Goal: Transaction & Acquisition: Subscribe to service/newsletter

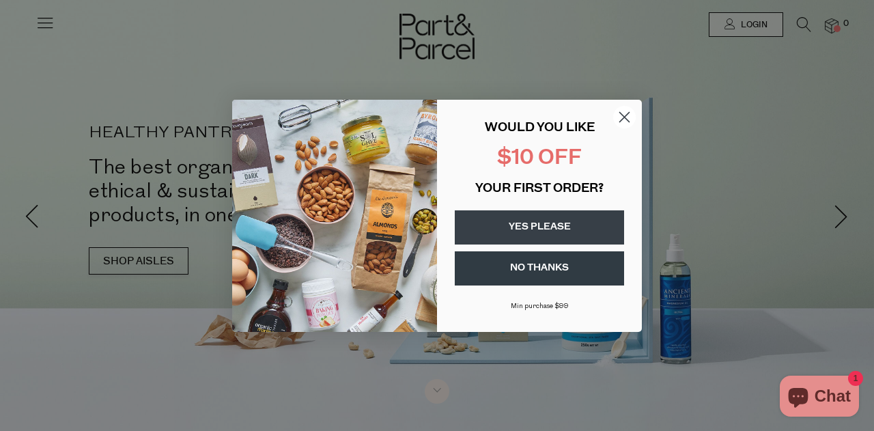
click at [626, 115] on icon "Close dialog" at bounding box center [625, 117] width 10 height 10
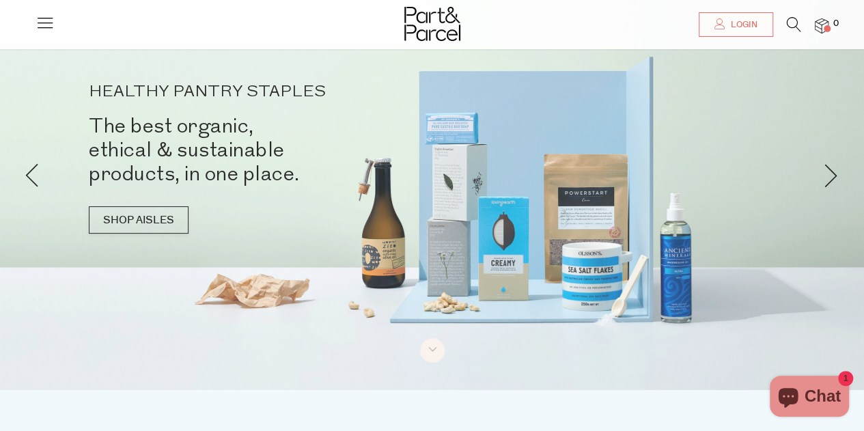
scroll to position [68, 0]
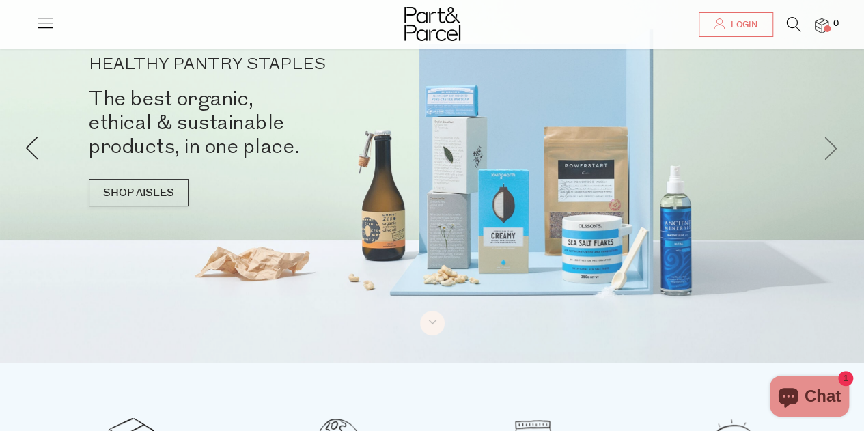
click at [824, 147] on span at bounding box center [831, 147] width 24 height 24
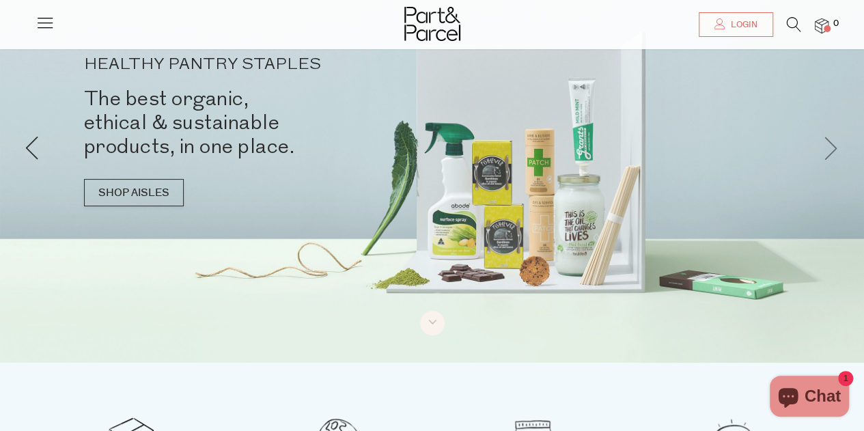
click at [824, 147] on span at bounding box center [831, 147] width 24 height 24
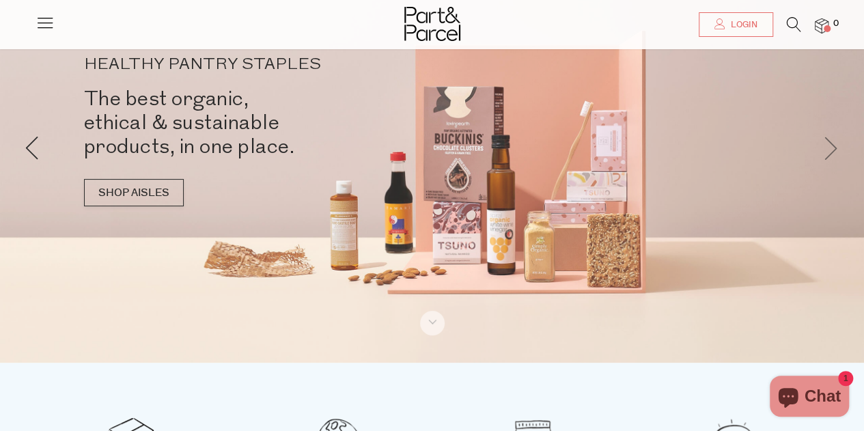
click at [824, 147] on span at bounding box center [831, 147] width 24 height 24
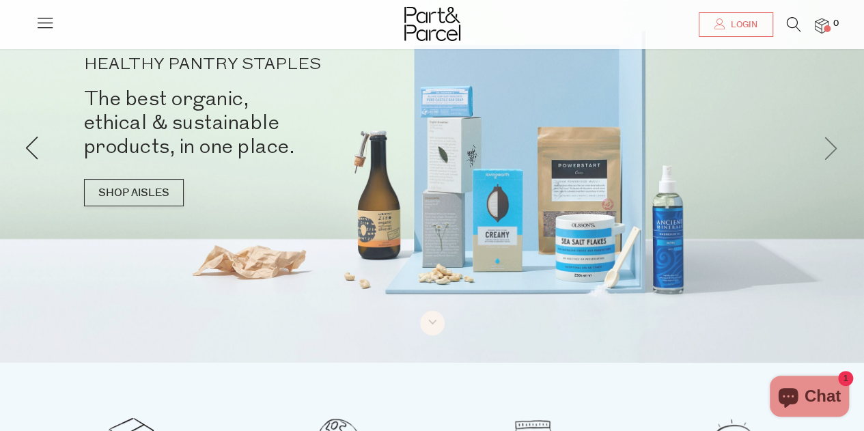
click at [824, 147] on span at bounding box center [831, 147] width 24 height 24
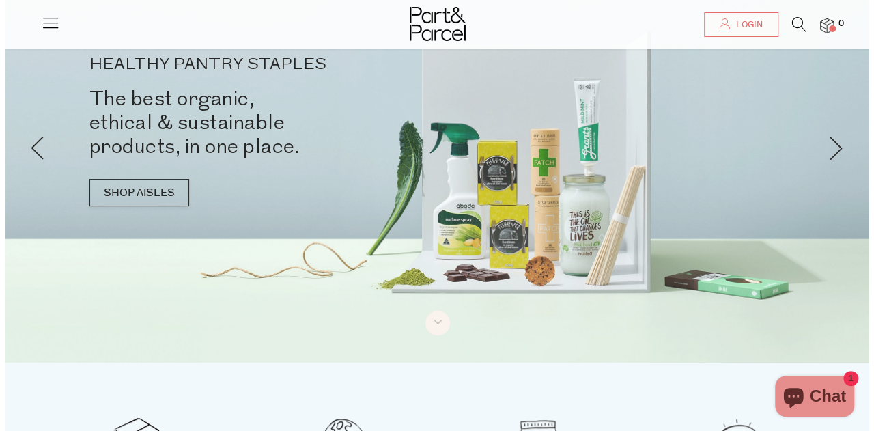
scroll to position [0, 0]
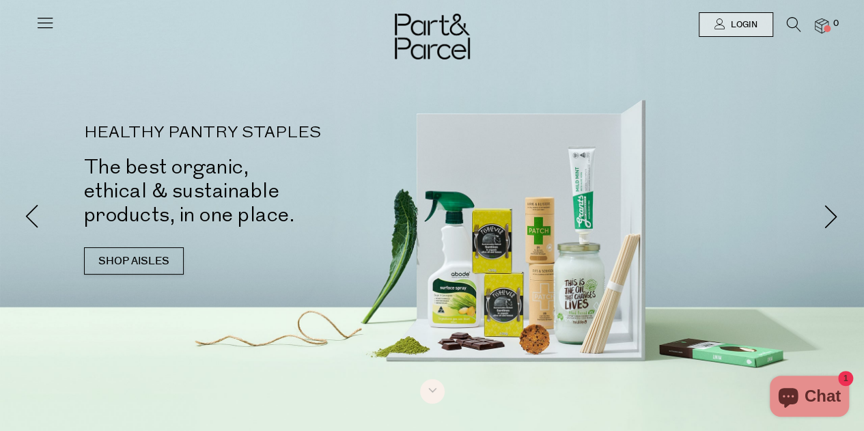
click at [37, 21] on icon at bounding box center [45, 22] width 19 height 19
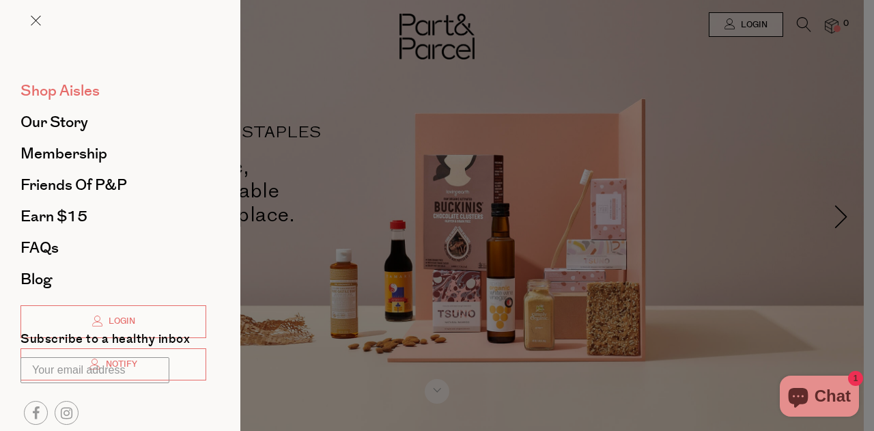
click at [56, 85] on span "Shop Aisles" at bounding box center [59, 91] width 79 height 22
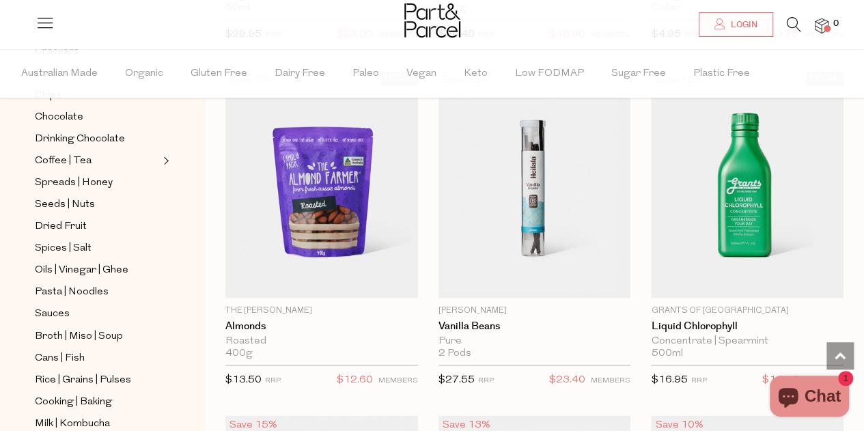
scroll to position [341, 0]
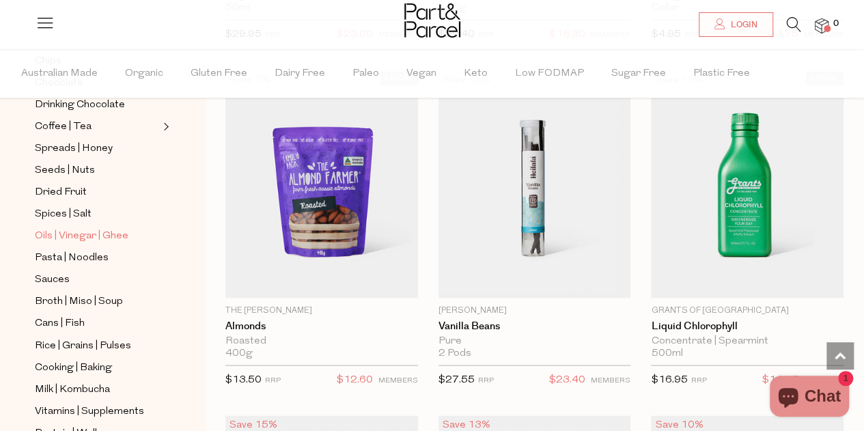
click at [119, 228] on span "Oils | Vinegar | Ghee" at bounding box center [82, 236] width 94 height 16
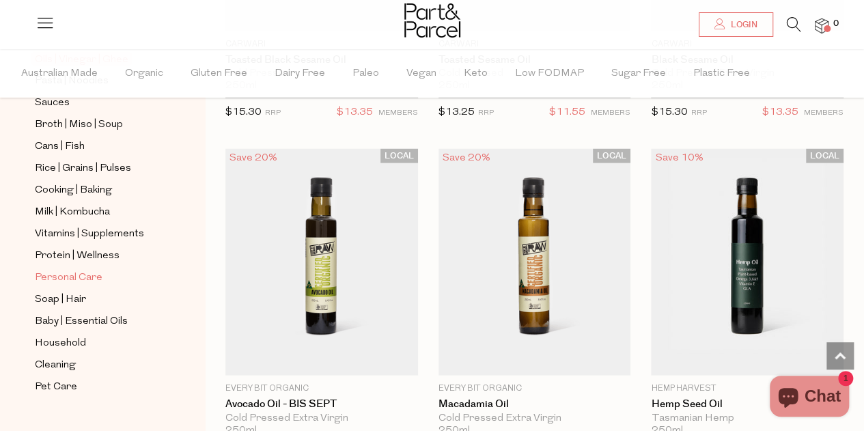
scroll to position [519, 0]
click at [81, 355] on link "Cleaning" at bounding box center [97, 363] width 124 height 17
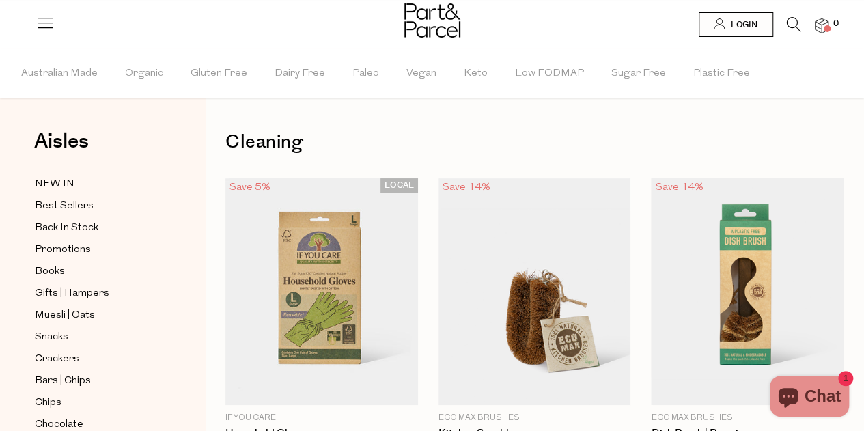
scroll to position [519, 0]
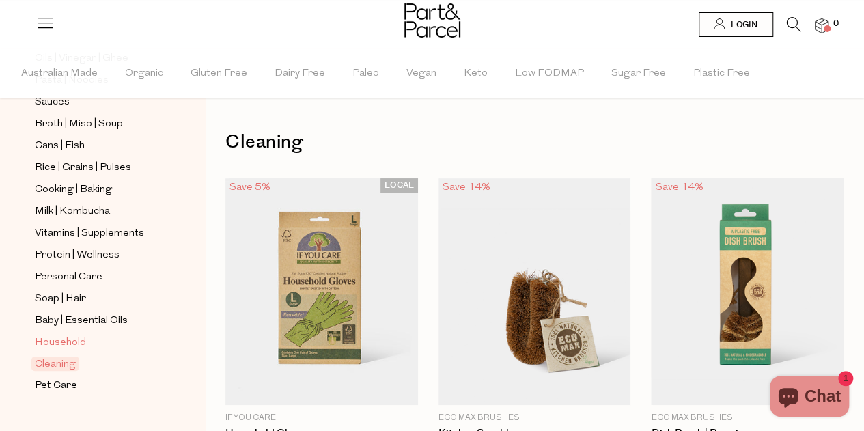
click at [78, 335] on span "Household" at bounding box center [60, 343] width 51 height 16
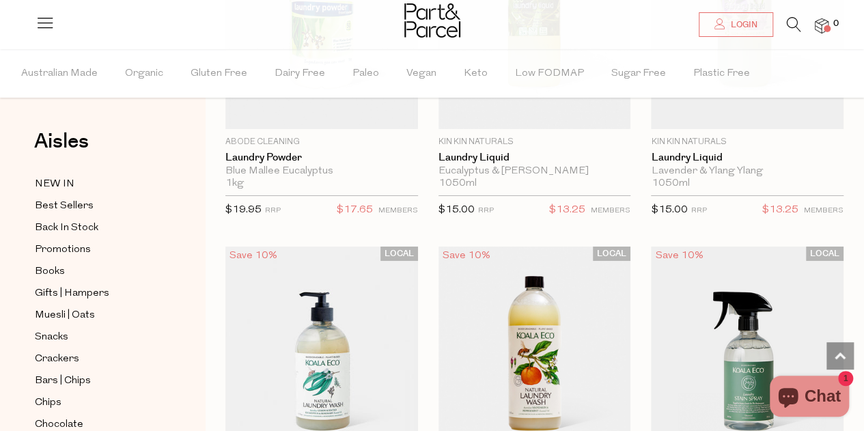
scroll to position [4849, 0]
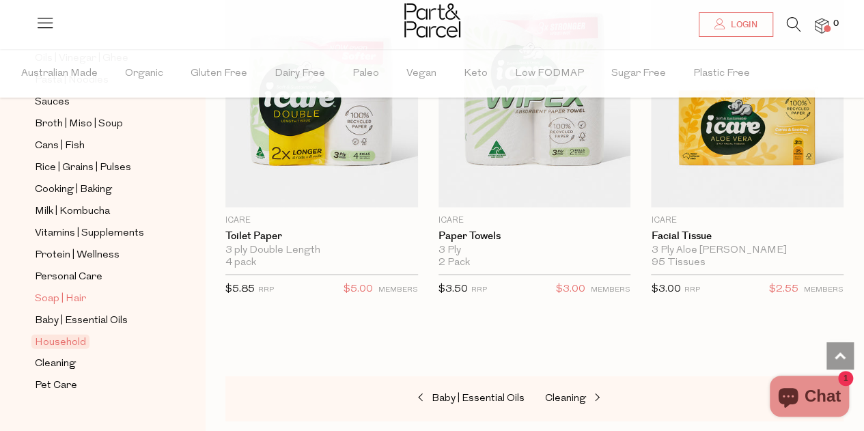
scroll to position [451, 0]
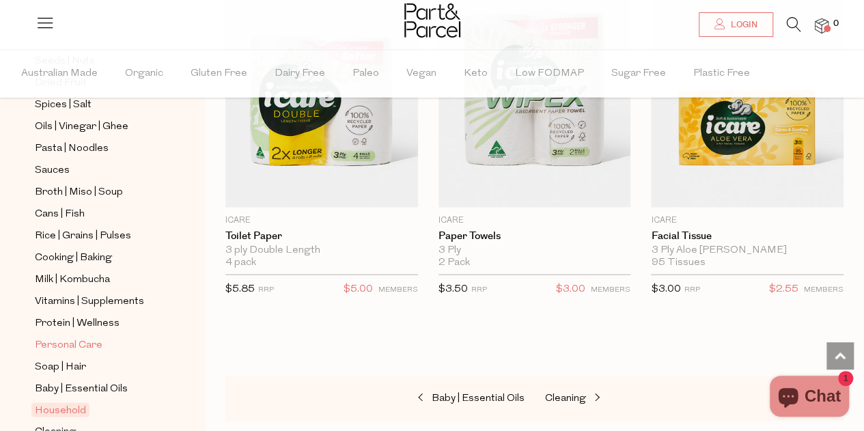
click at [74, 337] on span "Personal Care" at bounding box center [69, 345] width 68 height 16
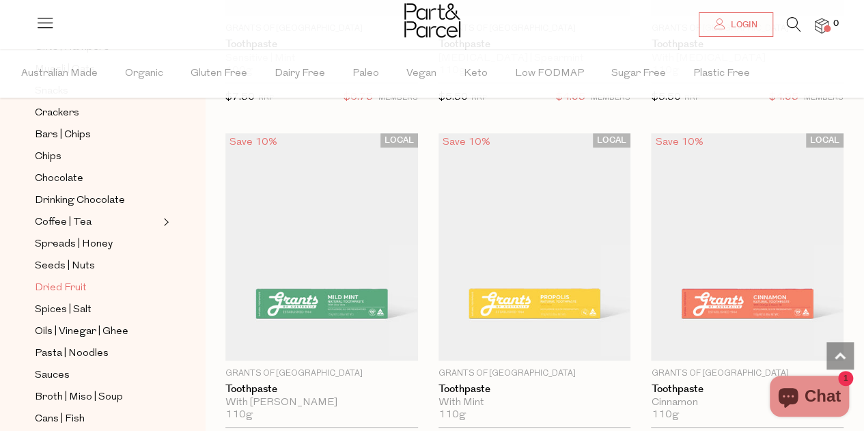
scroll to position [273, 0]
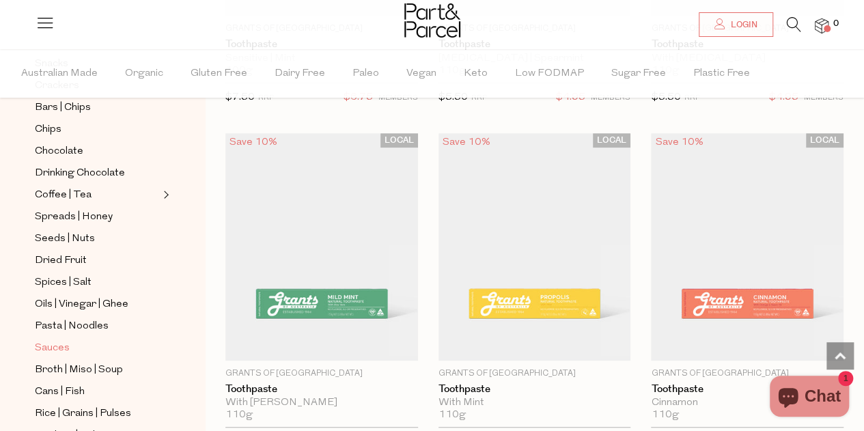
click at [60, 340] on span "Sauces" at bounding box center [52, 348] width 35 height 16
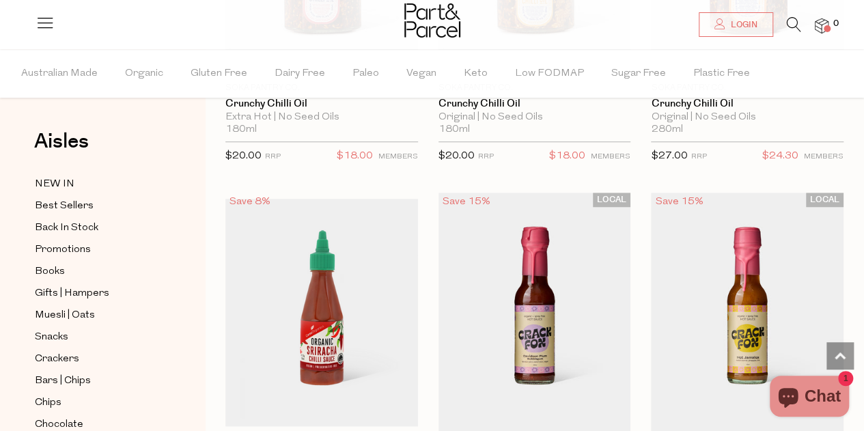
scroll to position [3141, 0]
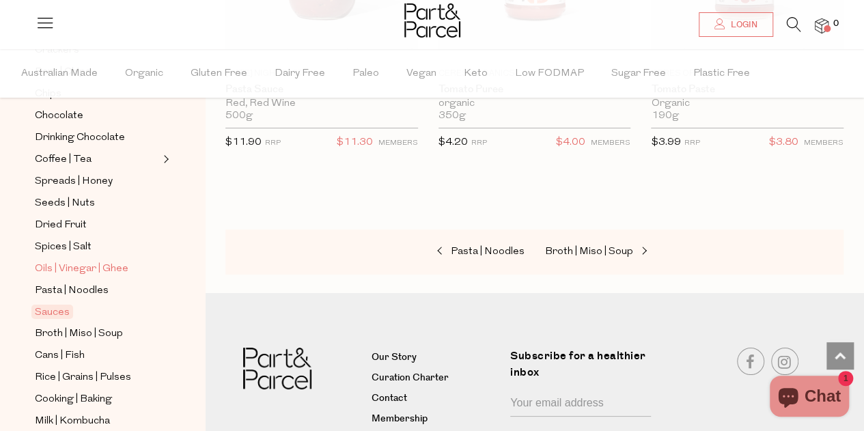
scroll to position [341, 0]
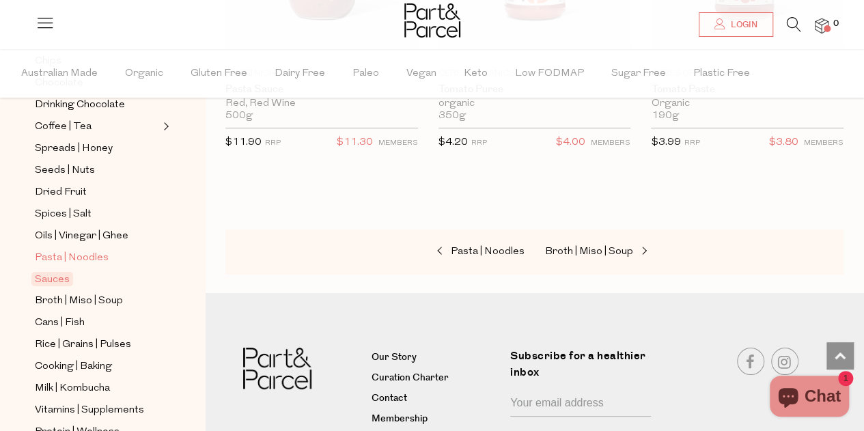
click at [92, 250] on span "Pasta | Noodles" at bounding box center [72, 258] width 74 height 16
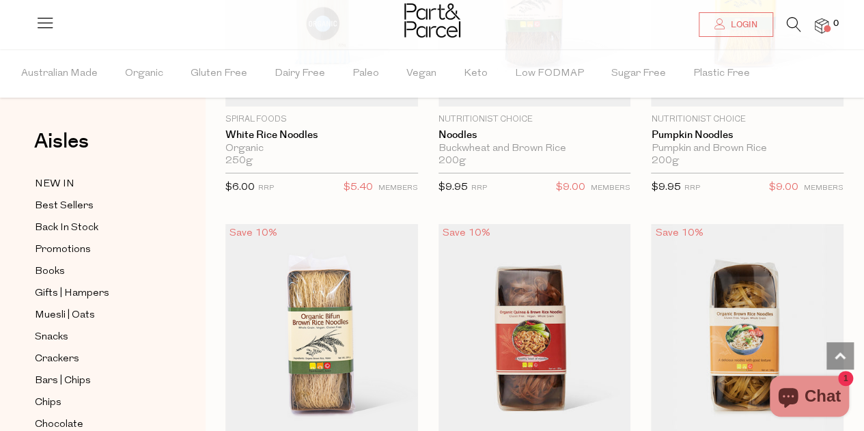
scroll to position [4985, 0]
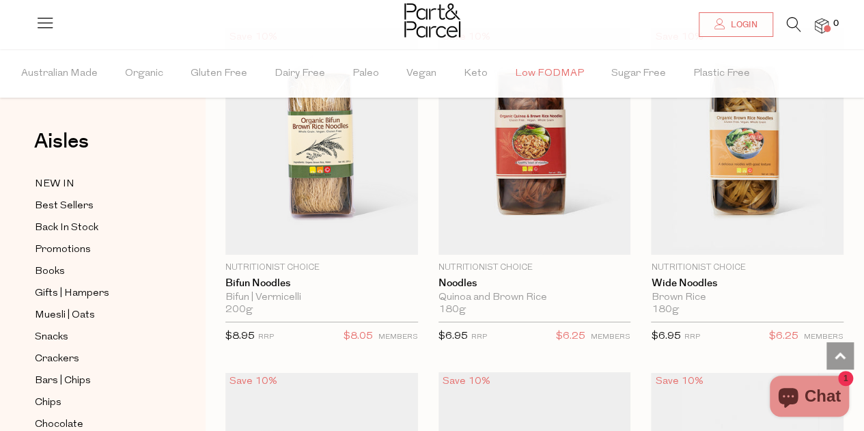
click at [548, 78] on span "Low FODMAP" at bounding box center [549, 74] width 69 height 48
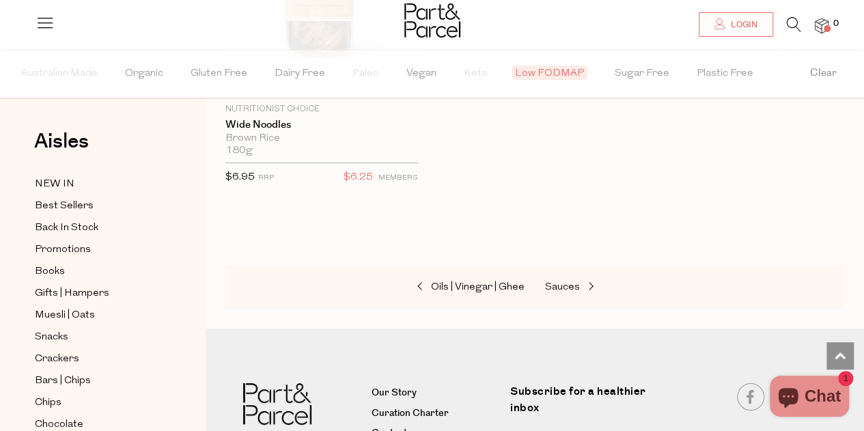
scroll to position [2390, 0]
click at [67, 201] on span "Best Sellers" at bounding box center [64, 206] width 59 height 16
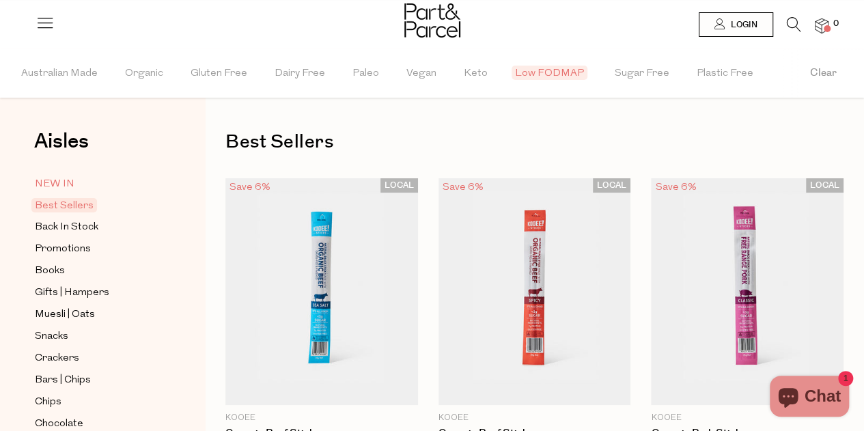
click at [51, 186] on span "NEW IN" at bounding box center [55, 184] width 40 height 16
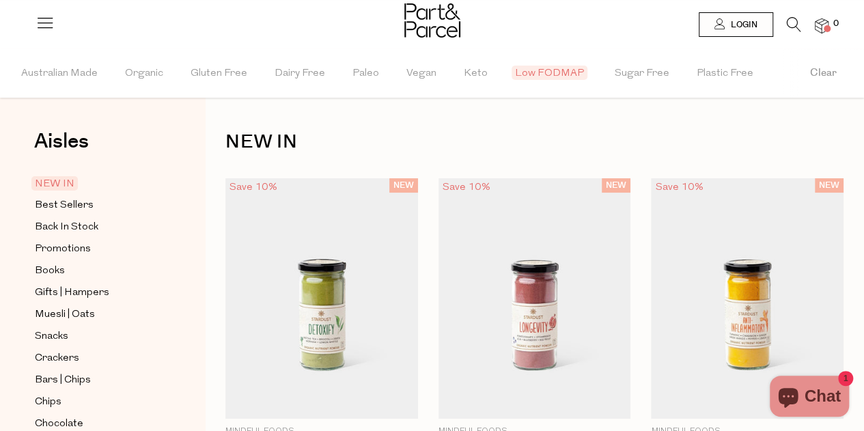
click at [526, 68] on span "Low FODMAP" at bounding box center [550, 73] width 76 height 14
click at [82, 70] on span "Australian Made" at bounding box center [59, 74] width 76 height 48
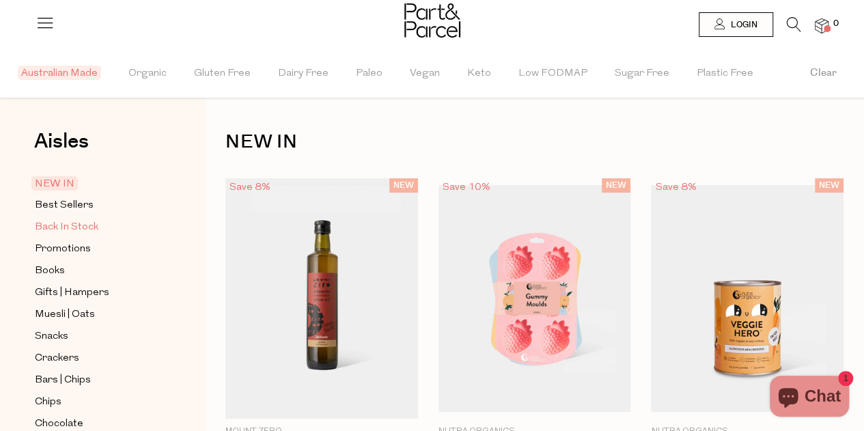
click at [55, 230] on span "Back In Stock" at bounding box center [67, 227] width 64 height 16
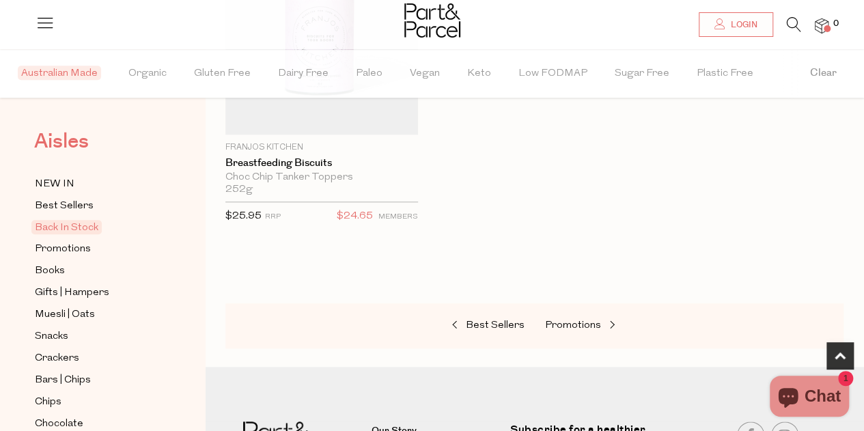
click at [59, 138] on span "Aisles" at bounding box center [61, 141] width 55 height 30
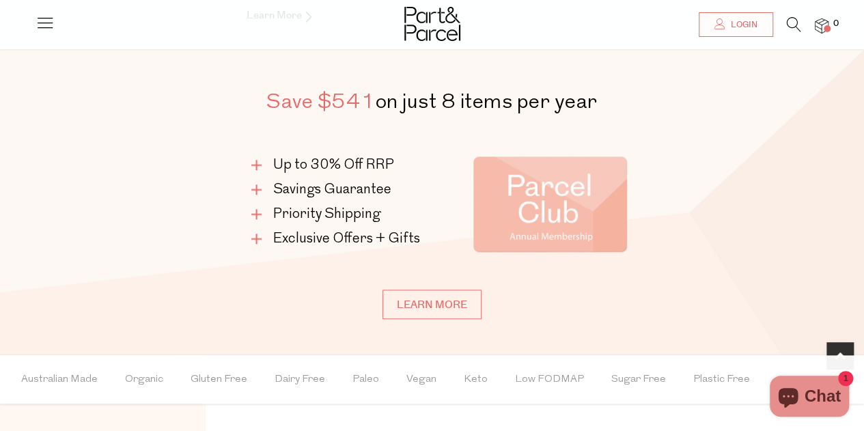
scroll to position [615, 0]
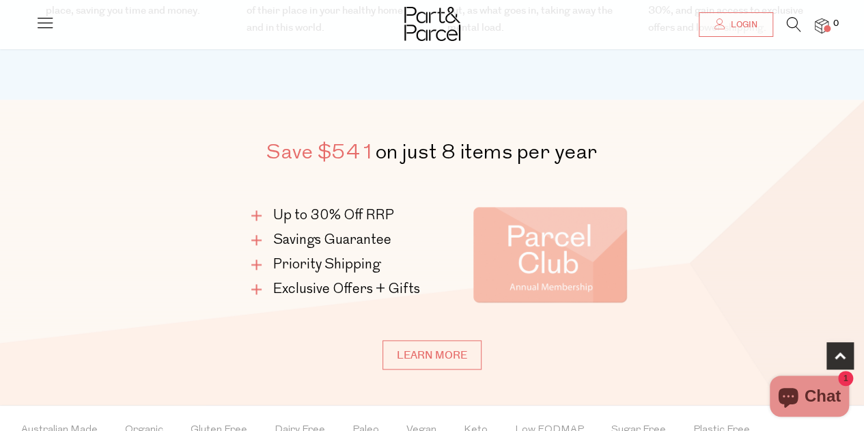
click at [429, 151] on h2 "Save $541 on just 8 items per year" at bounding box center [432, 152] width 471 height 34
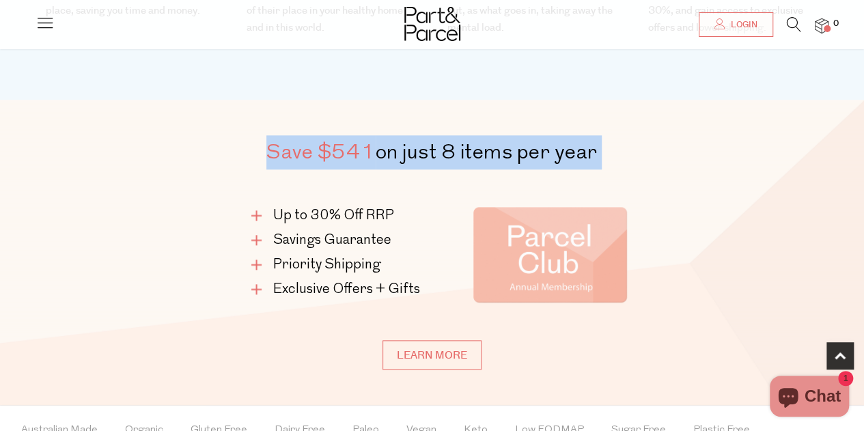
click at [429, 151] on h2 "Save $541 on just 8 items per year" at bounding box center [432, 152] width 471 height 34
click at [481, 152] on h2 "Save $541 on just 8 items per year" at bounding box center [432, 152] width 471 height 34
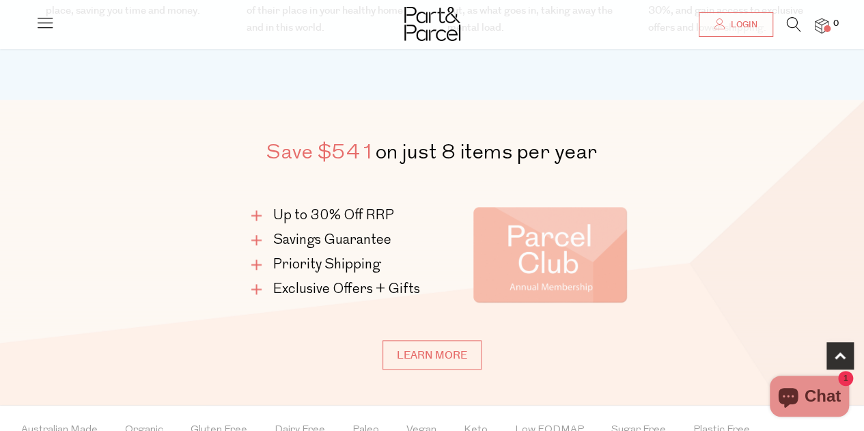
click at [336, 218] on li "Up to 30% Off RRP" at bounding box center [338, 215] width 174 height 19
click at [328, 236] on li "Savings Guarantee" at bounding box center [338, 240] width 174 height 19
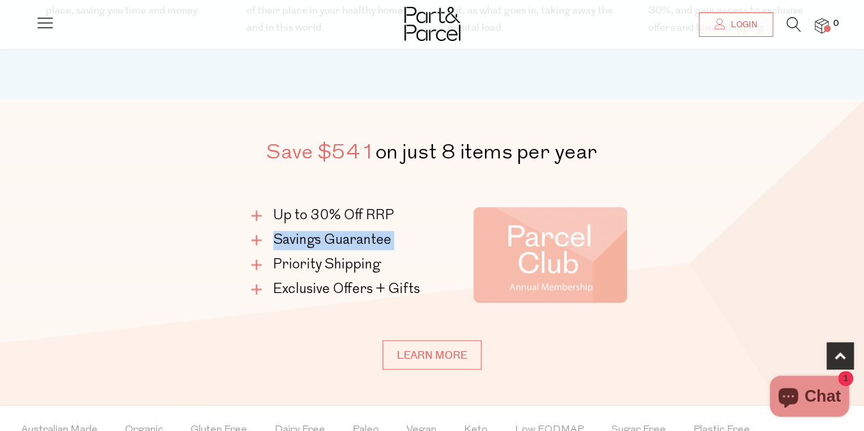
click at [328, 236] on li "Savings Guarantee" at bounding box center [338, 240] width 174 height 19
click at [322, 259] on li "Priority Shipping" at bounding box center [338, 264] width 174 height 19
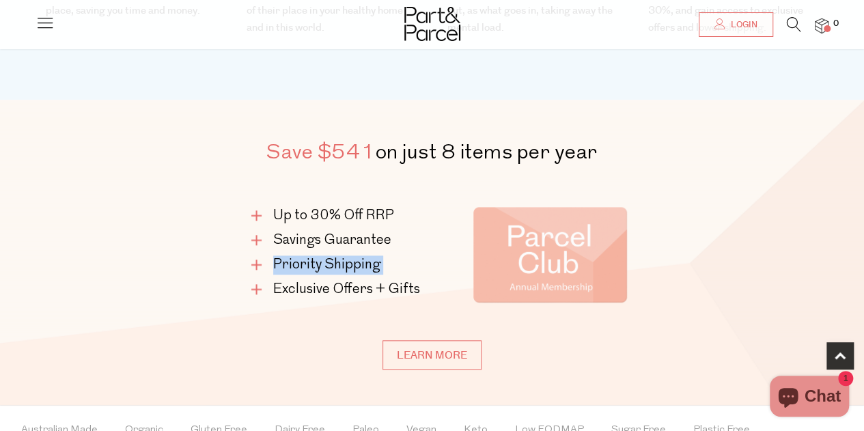
click at [322, 259] on li "Priority Shipping" at bounding box center [338, 264] width 174 height 19
click at [318, 285] on li "Exclusive Offers + Gifts" at bounding box center [338, 289] width 174 height 19
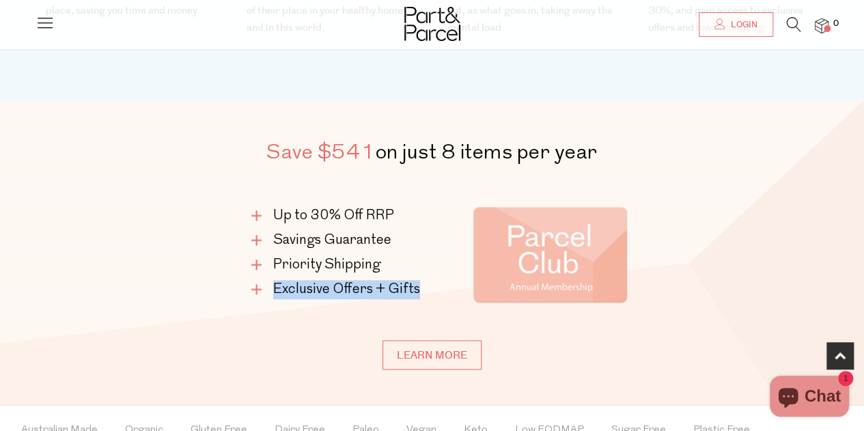
click at [318, 285] on li "Exclusive Offers + Gifts" at bounding box center [338, 289] width 174 height 19
click at [325, 286] on li "Exclusive Offers + Gifts" at bounding box center [338, 289] width 174 height 19
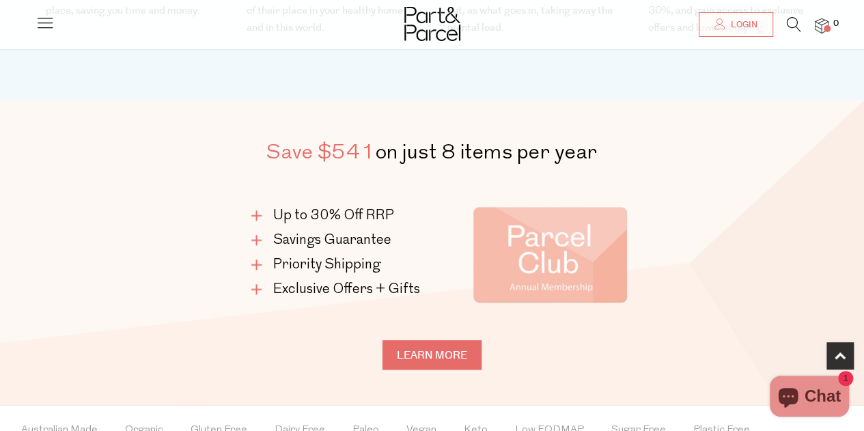
click at [415, 363] on link "Learn more" at bounding box center [431, 354] width 99 height 29
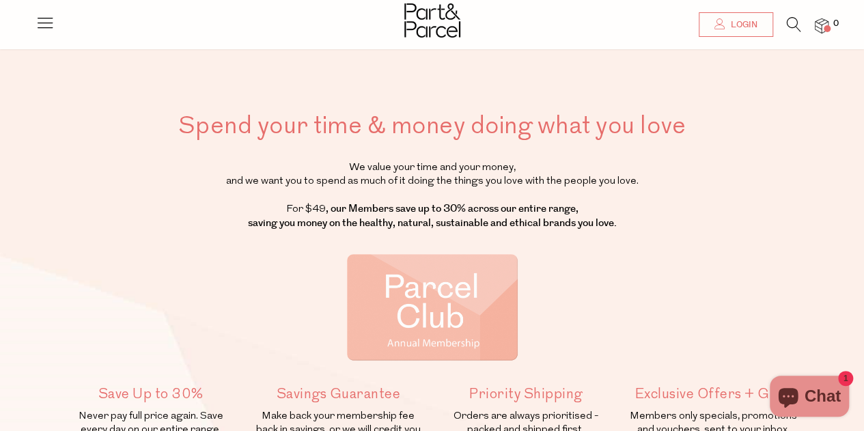
scroll to position [68, 0]
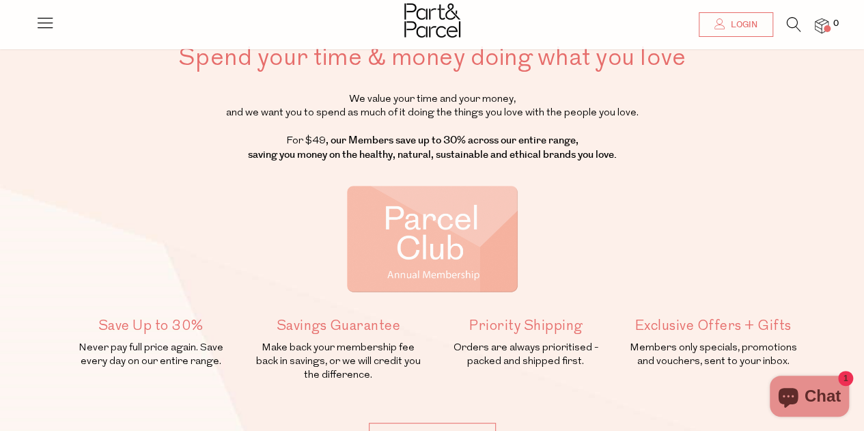
click at [397, 145] on strong ", our Members save up to 30% across our entire range, saving you money on the h…" at bounding box center [432, 147] width 369 height 29
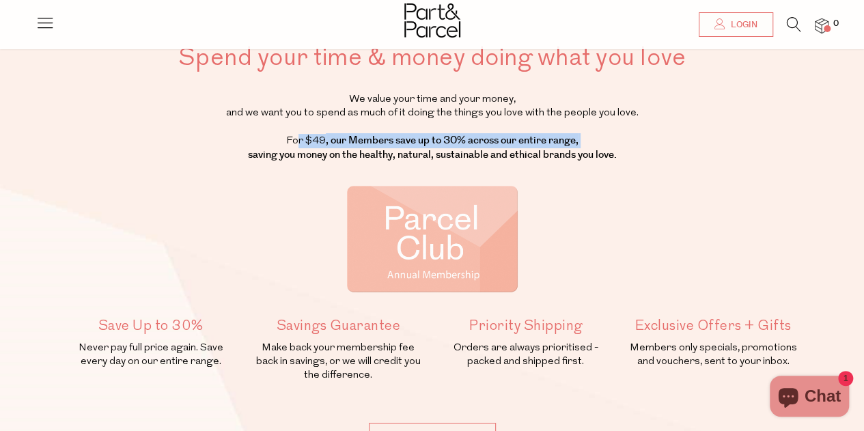
click at [397, 145] on strong ", our Members save up to 30% across our entire range, saving you money on the h…" at bounding box center [432, 147] width 369 height 29
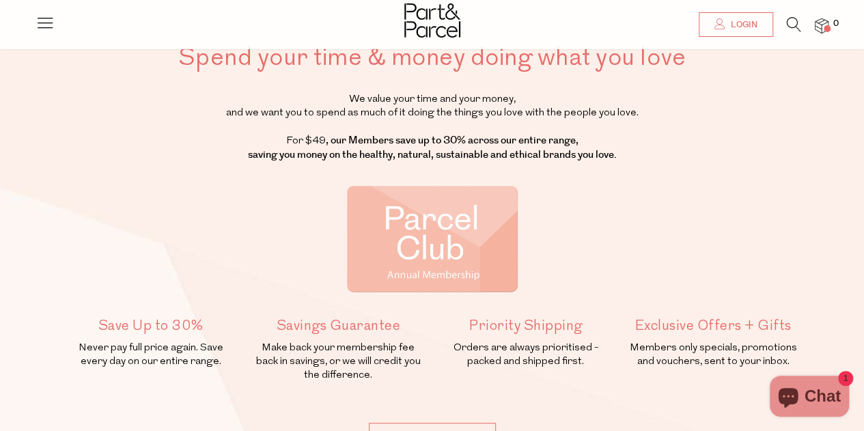
click at [412, 147] on strong ", our Members save up to 30% across our entire range, saving you money on the h…" at bounding box center [432, 147] width 369 height 29
click at [145, 349] on p "Never pay full price again. Save every day on our entire range." at bounding box center [151, 354] width 173 height 27
click at [151, 363] on p "Never pay full price again. Save every day on our entire range." at bounding box center [151, 354] width 173 height 27
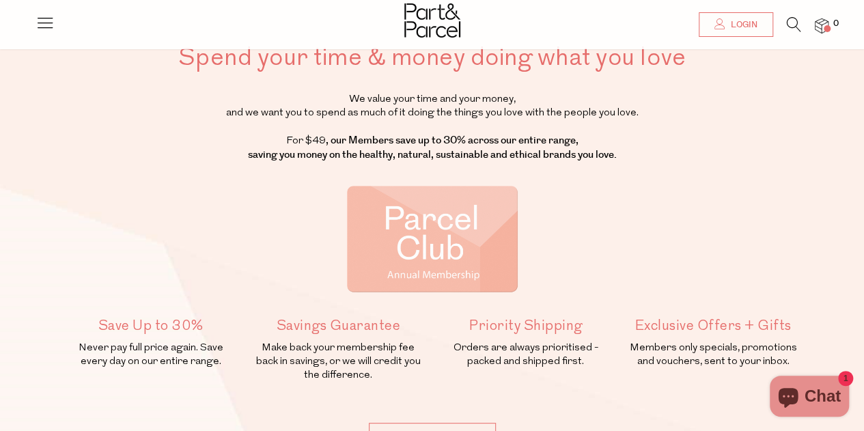
click at [321, 344] on p "Make back your membership fee back in savings, or we will credit you the differ…" at bounding box center [338, 361] width 173 height 41
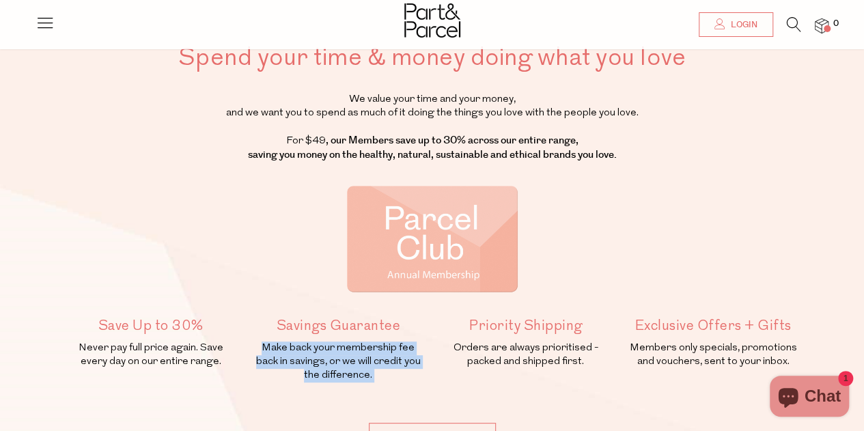
click at [321, 344] on p "Make back your membership fee back in savings, or we will credit you the differ…" at bounding box center [338, 361] width 173 height 41
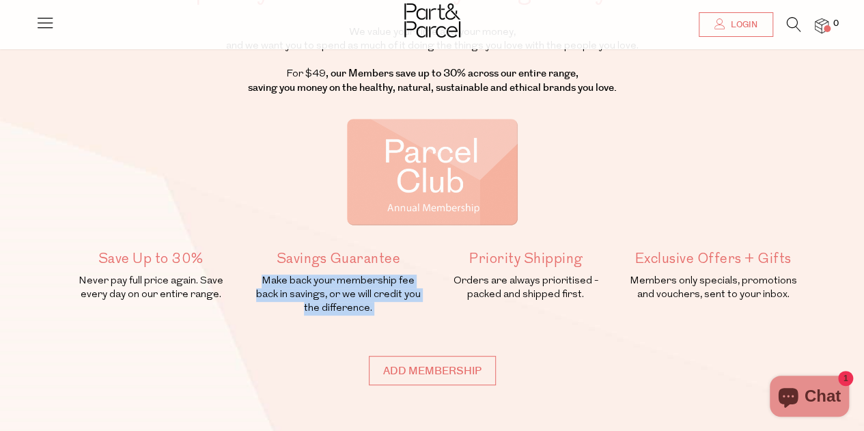
scroll to position [137, 0]
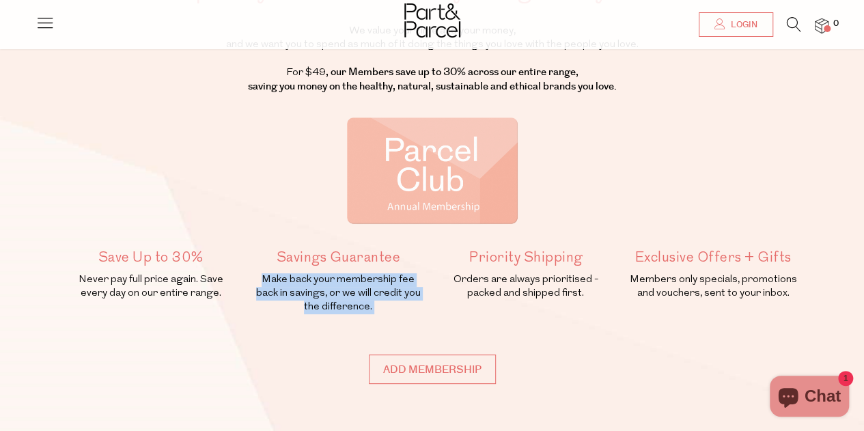
click at [340, 299] on p "Make back your membership fee back in savings, or we will credit you the differ…" at bounding box center [338, 293] width 173 height 41
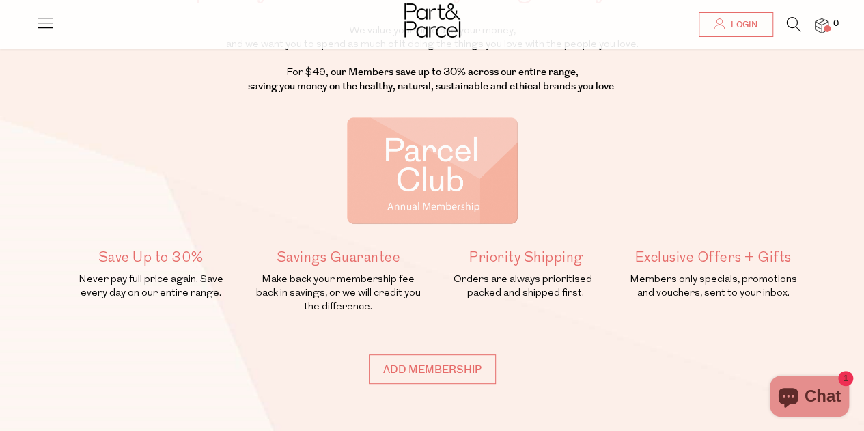
click at [338, 279] on p "Make back your membership fee back in savings, or we will credit you the differ…" at bounding box center [338, 293] width 173 height 41
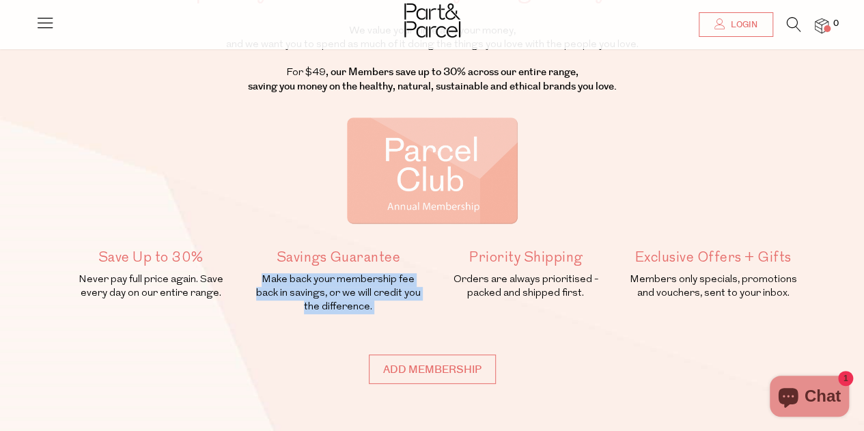
click at [338, 279] on p "Make back your membership fee back in savings, or we will credit you the differ…" at bounding box center [338, 293] width 173 height 41
click at [337, 296] on p "Make back your membership fee back in savings, or we will credit you the differ…" at bounding box center [338, 293] width 173 height 41
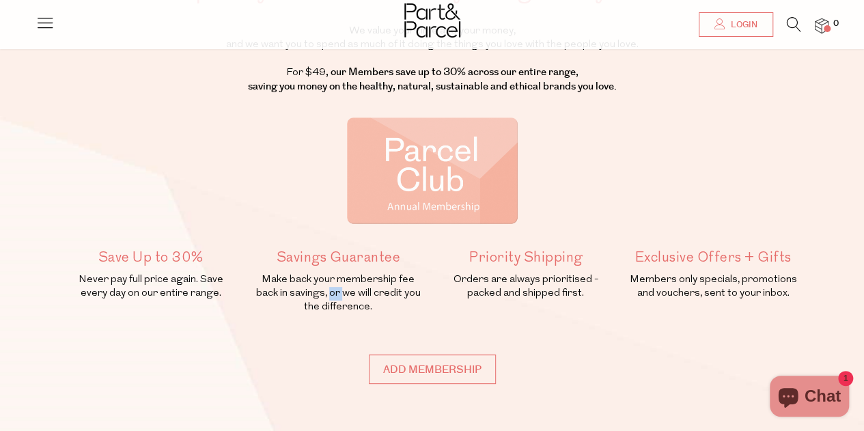
click at [337, 296] on p "Make back your membership fee back in savings, or we will credit you the differ…" at bounding box center [338, 293] width 173 height 41
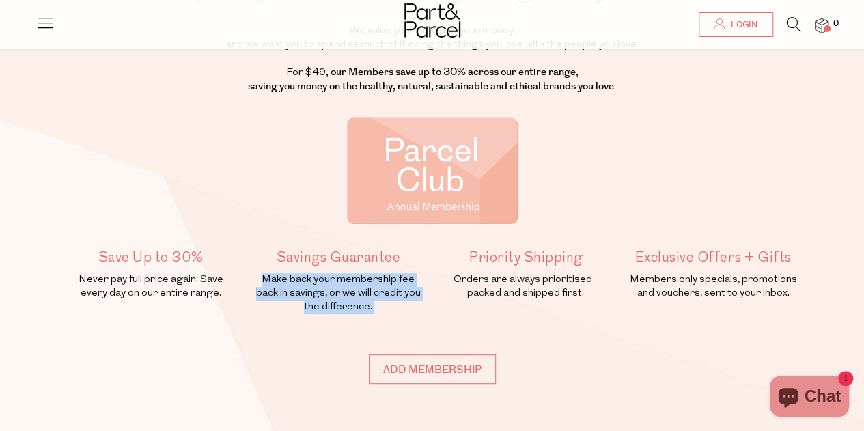
click at [337, 296] on p "Make back your membership fee back in savings, or we will credit you the differ…" at bounding box center [338, 293] width 173 height 41
click at [344, 305] on p "Make back your membership fee back in savings, or we will credit you the differ…" at bounding box center [338, 293] width 173 height 41
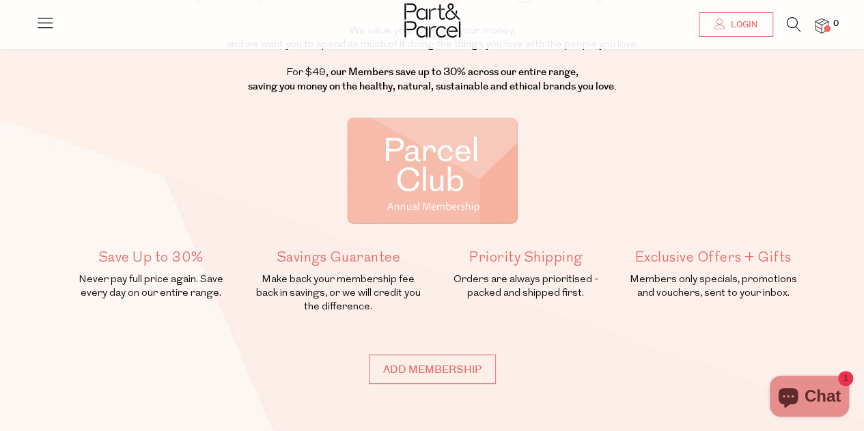
click at [524, 294] on p "Orders are always prioritised - packed and shipped first." at bounding box center [525, 286] width 173 height 27
click at [552, 286] on p "Orders are always prioritised - packed and shipped first." at bounding box center [525, 286] width 173 height 27
click at [692, 294] on p "Members only specials, promotions and vouchers, sent to your inbox." at bounding box center [713, 286] width 173 height 27
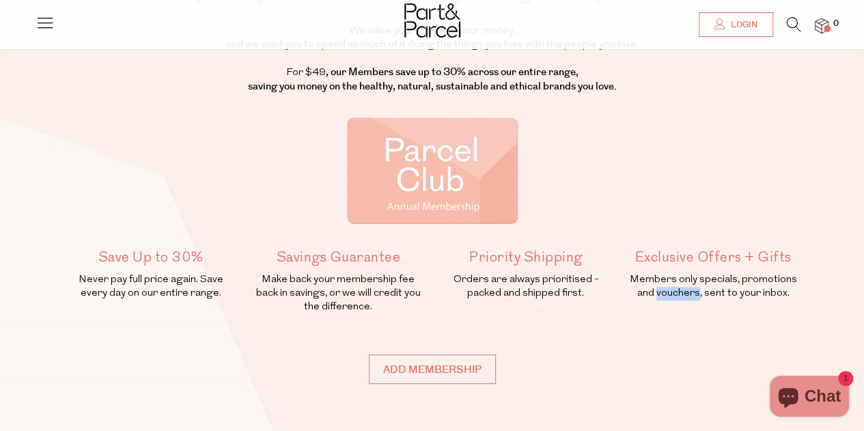
click at [692, 294] on p "Members only specials, promotions and vouchers, sent to your inbox." at bounding box center [713, 286] width 173 height 27
click at [707, 294] on p "Members only specials, promotions and vouchers, sent to your inbox." at bounding box center [713, 286] width 173 height 27
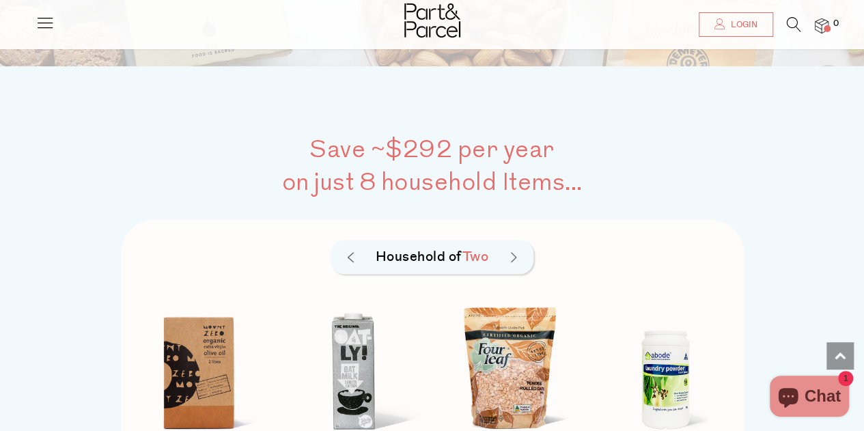
scroll to position [888, 0]
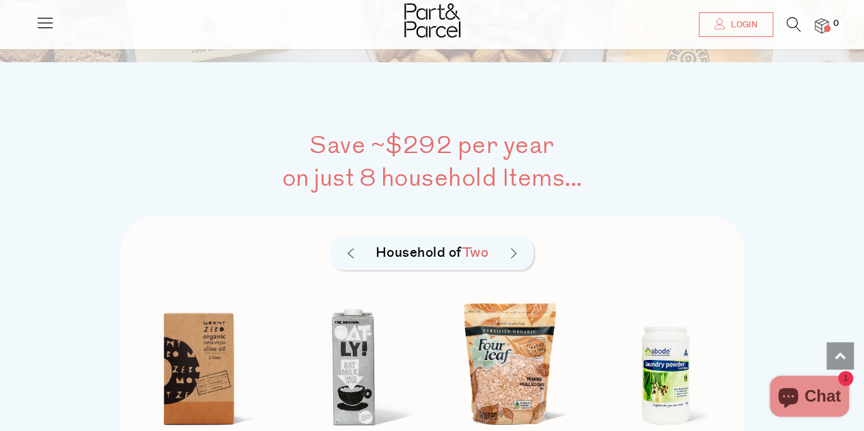
click at [407, 165] on h2 "on just 8 household Items..." at bounding box center [432, 178] width 623 height 33
click at [470, 166] on h2 "on just 8 household Items..." at bounding box center [432, 178] width 623 height 33
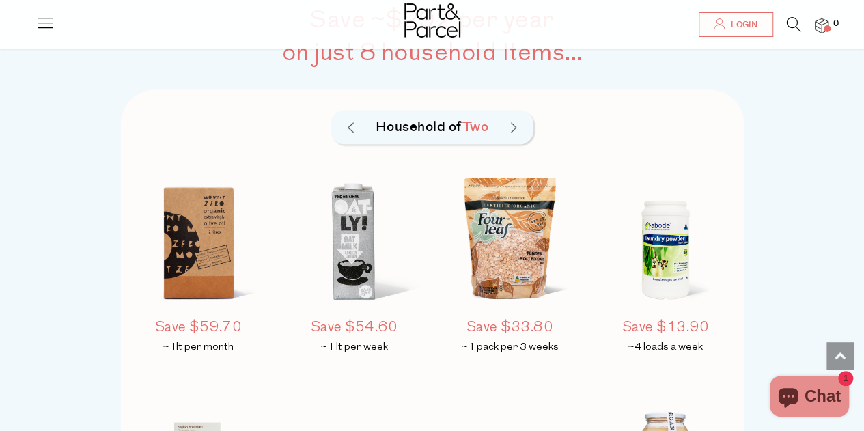
scroll to position [1024, 0]
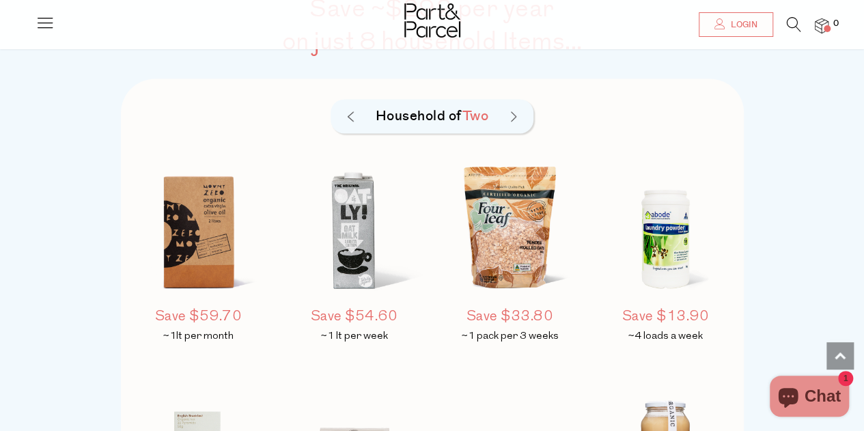
click at [519, 115] on div "Household of Two" at bounding box center [432, 116] width 203 height 34
click at [512, 115] on img at bounding box center [513, 116] width 5 height 11
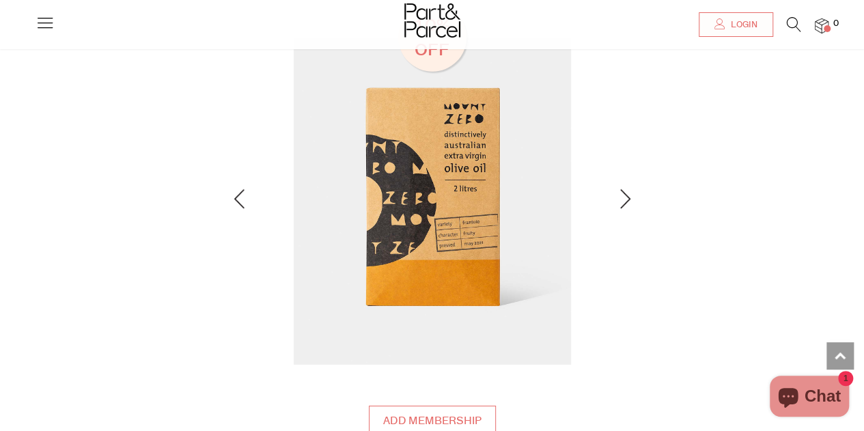
scroll to position [1912, 0]
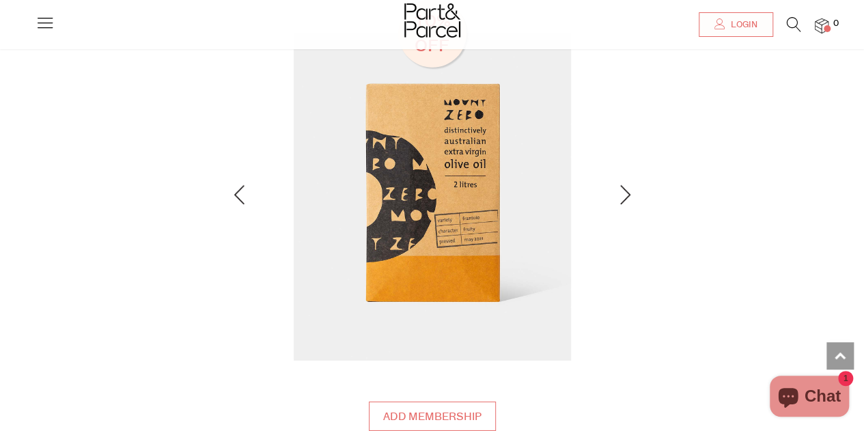
click at [622, 199] on img at bounding box center [625, 194] width 10 height 19
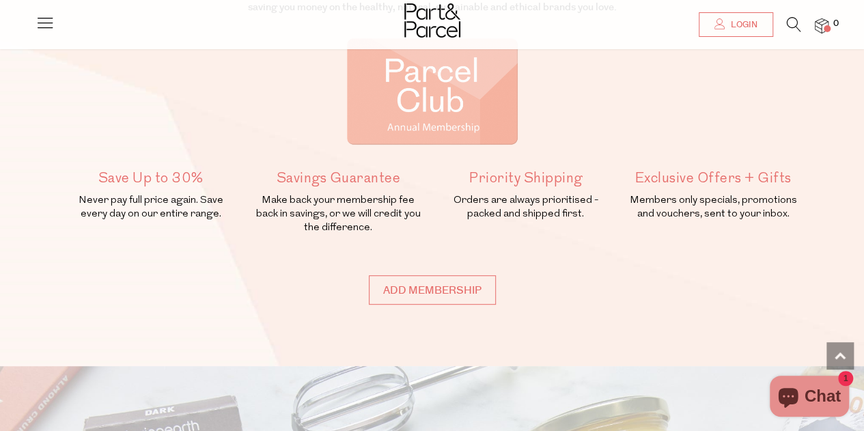
scroll to position [0, 0]
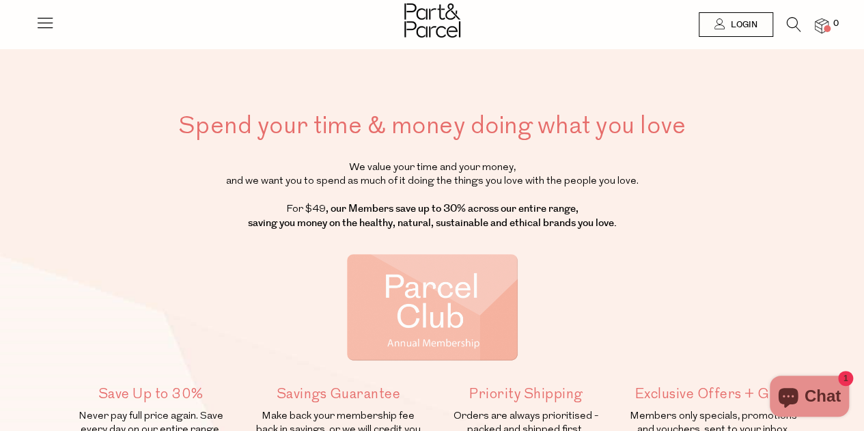
click at [451, 215] on strong ", our Members save up to 30% across our entire range, saving you money on the h…" at bounding box center [432, 215] width 369 height 29
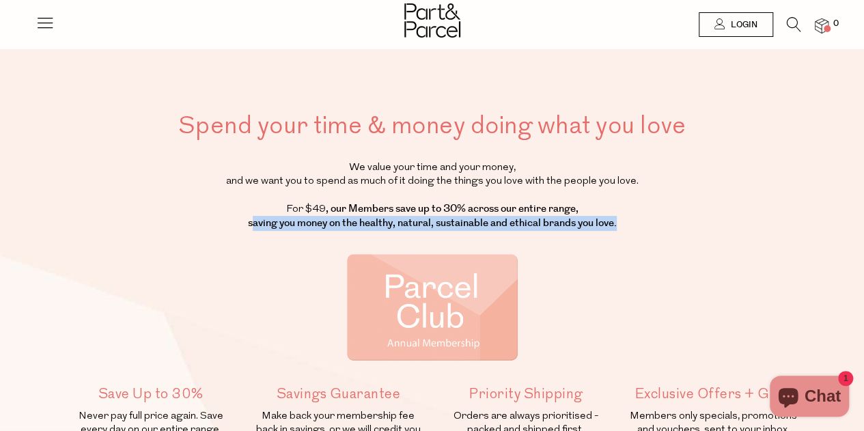
click at [451, 215] on strong ", our Members save up to 30% across our entire range, saving you money on the h…" at bounding box center [432, 215] width 369 height 29
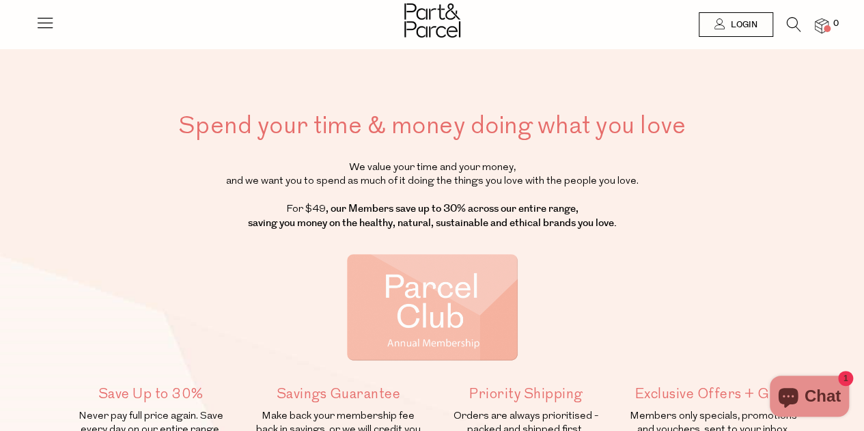
click at [467, 210] on strong ", our Members save up to 30% across our entire range, saving you money on the h…" at bounding box center [432, 215] width 369 height 29
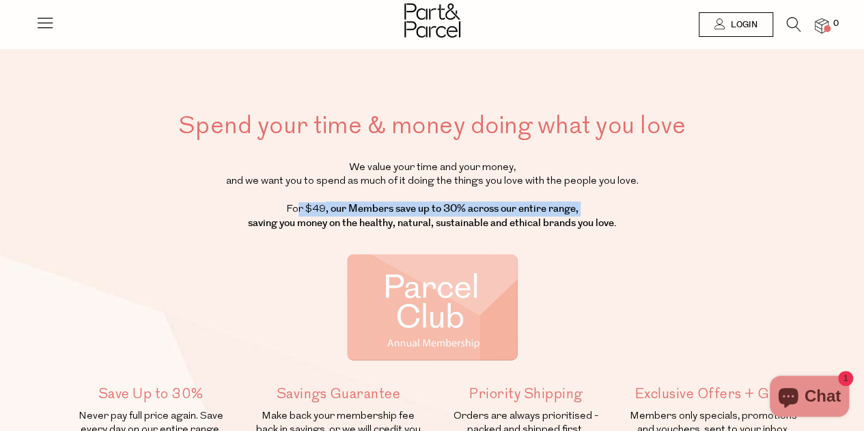
click at [467, 210] on strong ", our Members save up to 30% across our entire range, saving you money on the h…" at bounding box center [432, 215] width 369 height 29
click at [423, 210] on strong ", our Members save up to 30% across our entire range, saving you money on the h…" at bounding box center [432, 215] width 369 height 29
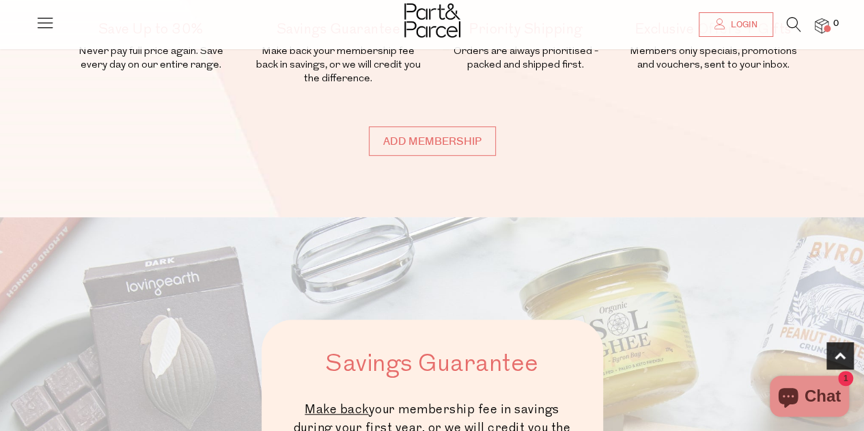
scroll to position [341, 0]
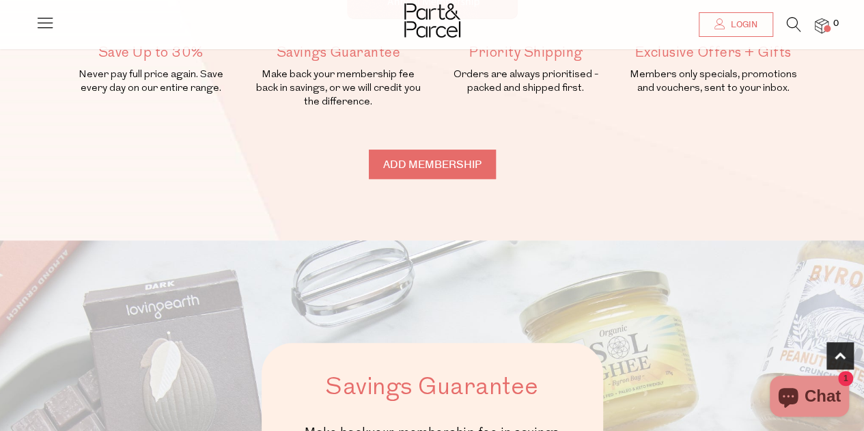
click at [430, 171] on input "Add membership" at bounding box center [432, 164] width 127 height 29
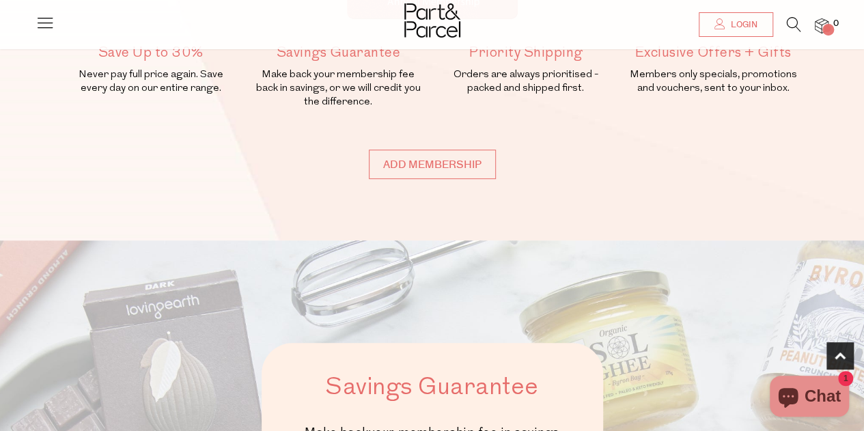
type input "ADDED"
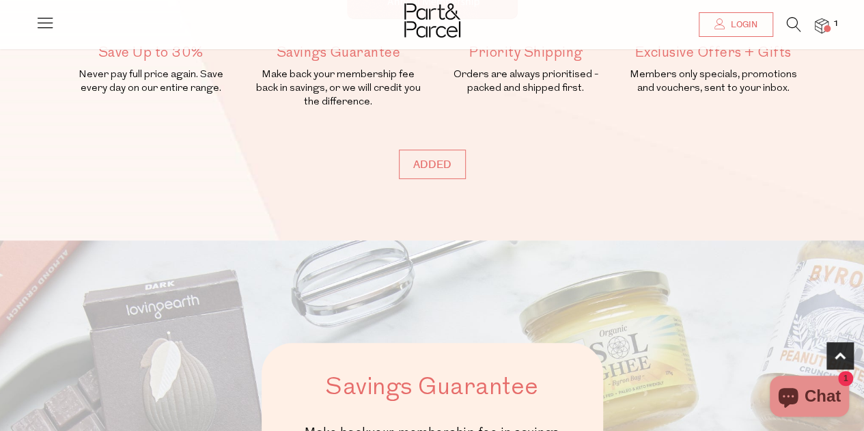
click at [824, 29] on span at bounding box center [827, 28] width 7 height 7
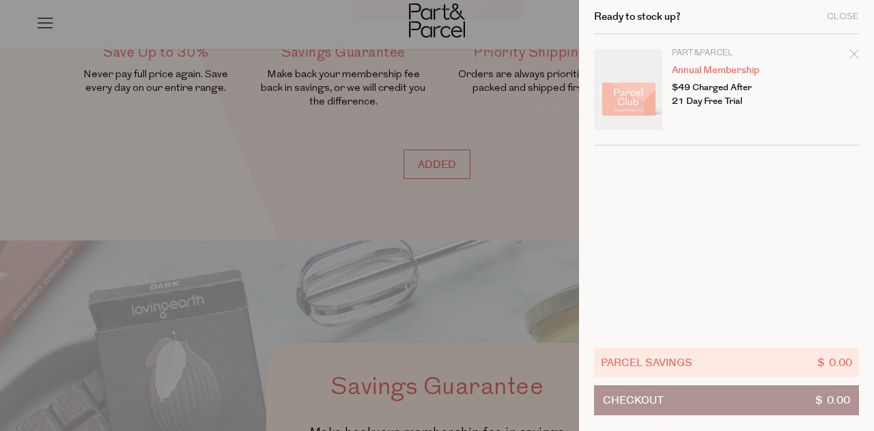
click at [714, 87] on p "$49 Charged After 21 Day Free Trial" at bounding box center [725, 94] width 106 height 27
click at [714, 98] on p "$49 Charged After 21 Day Free Trial" at bounding box center [725, 94] width 106 height 27
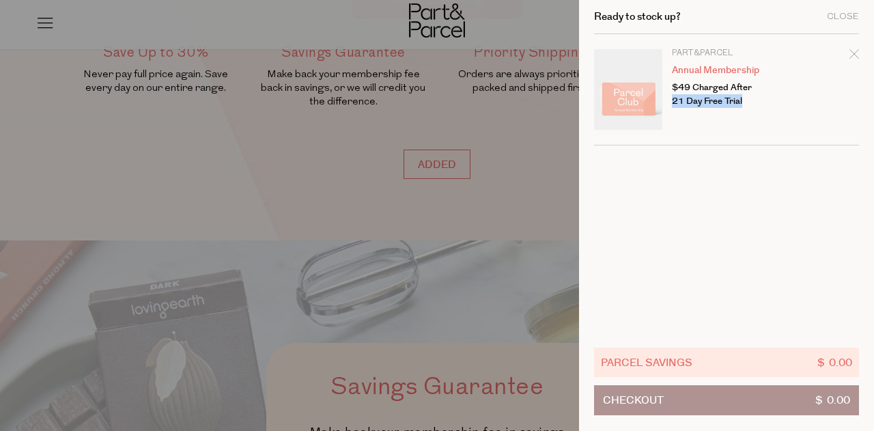
click at [714, 98] on p "$49 Charged After 21 Day Free Trial" at bounding box center [725, 94] width 106 height 27
click at [708, 88] on p "$49 Charged After 21 Day Free Trial" at bounding box center [725, 94] width 106 height 27
click at [705, 104] on p "$49 Charged After 21 Day Free Trial" at bounding box center [725, 94] width 106 height 27
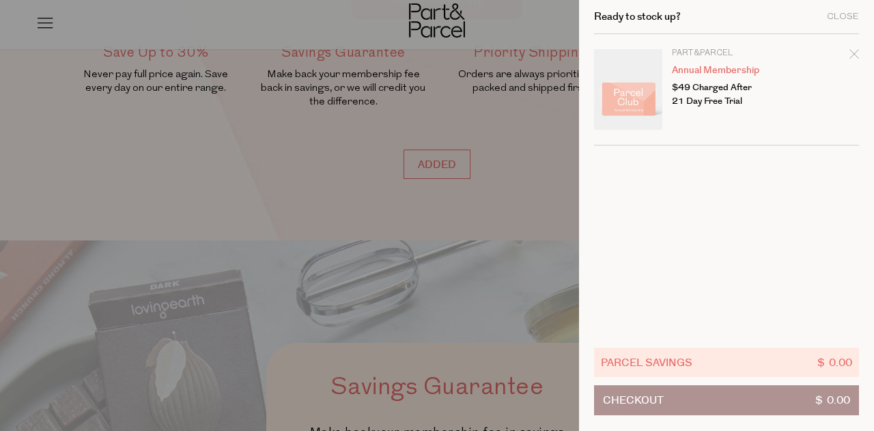
click at [443, 210] on div at bounding box center [437, 215] width 874 height 431
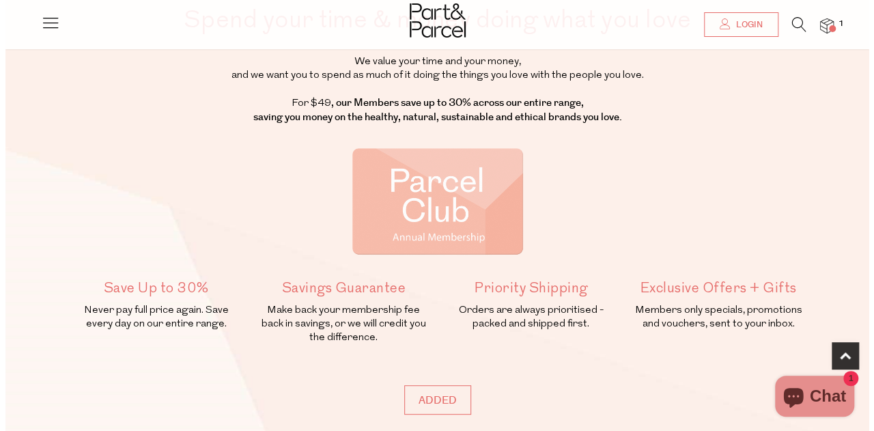
scroll to position [0, 0]
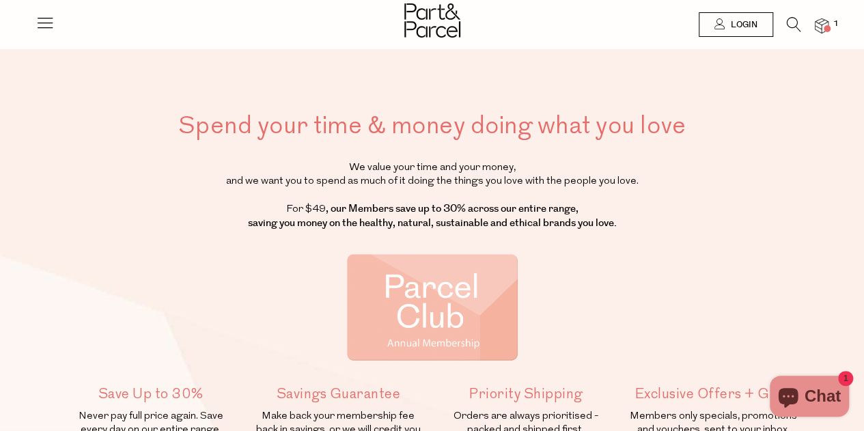
click at [36, 27] on icon at bounding box center [45, 22] width 19 height 19
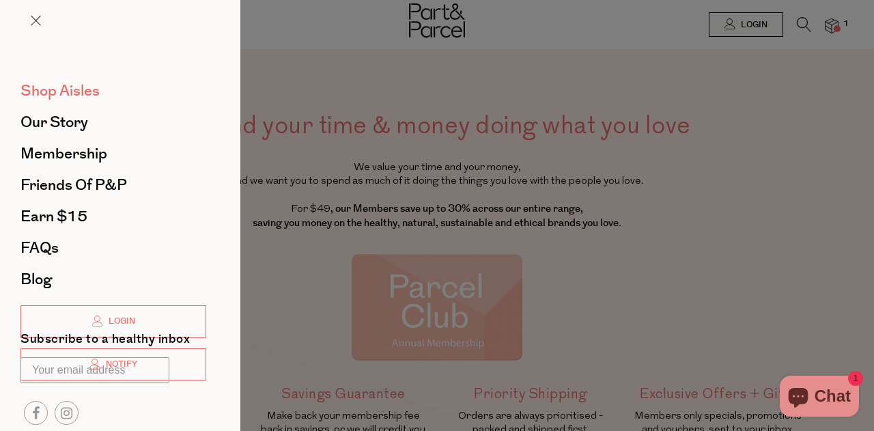
click at [59, 98] on span "Shop Aisles" at bounding box center [59, 91] width 79 height 22
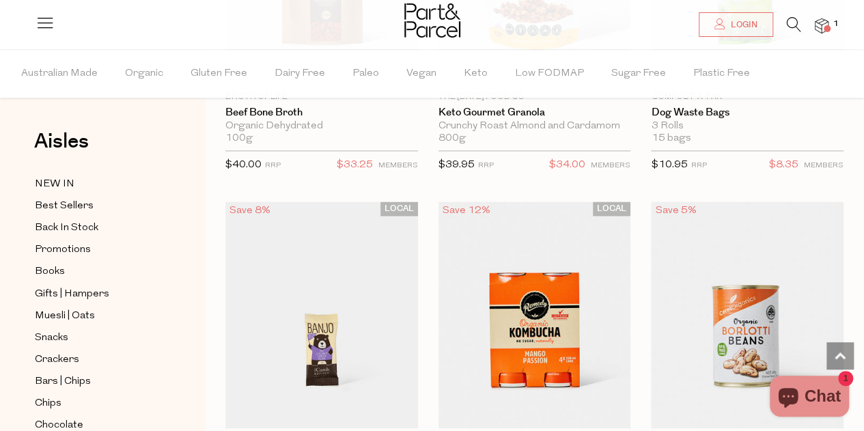
scroll to position [1093, 0]
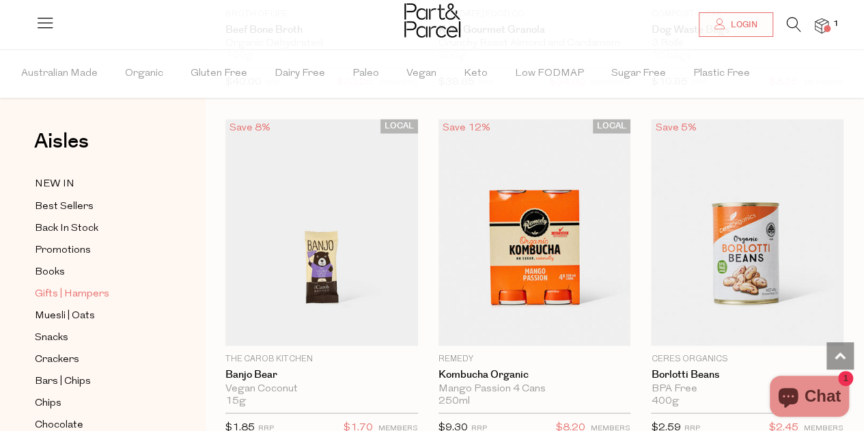
click at [74, 291] on span "Gifts | Hampers" at bounding box center [72, 293] width 74 height 16
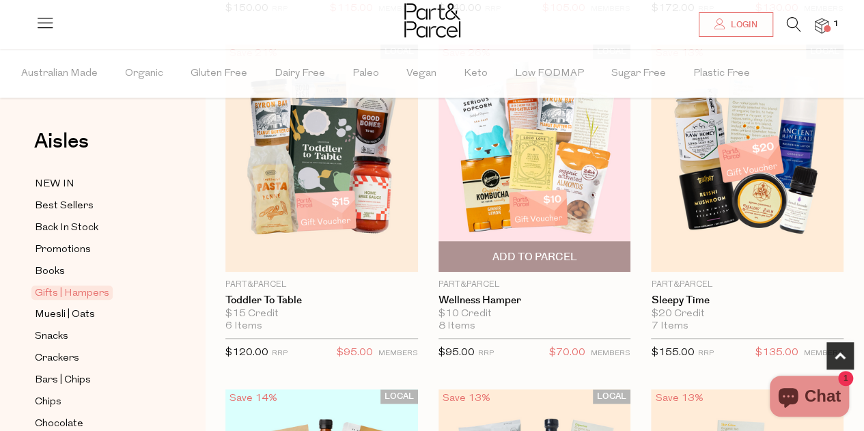
scroll to position [410, 0]
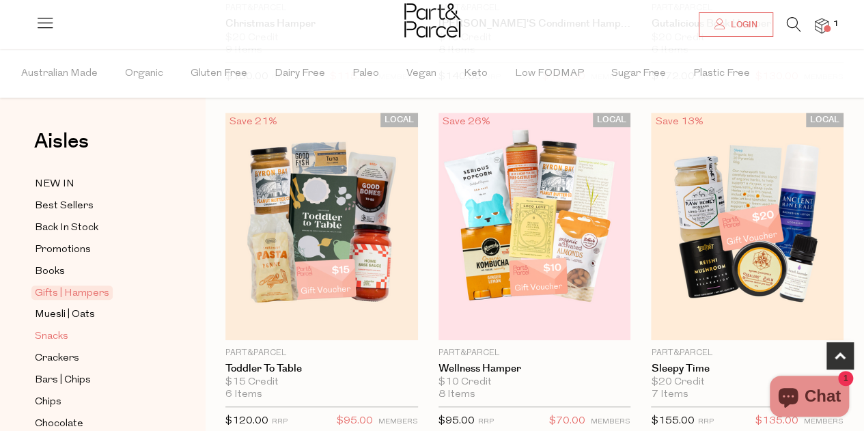
click at [83, 331] on link "Snacks" at bounding box center [97, 336] width 124 height 17
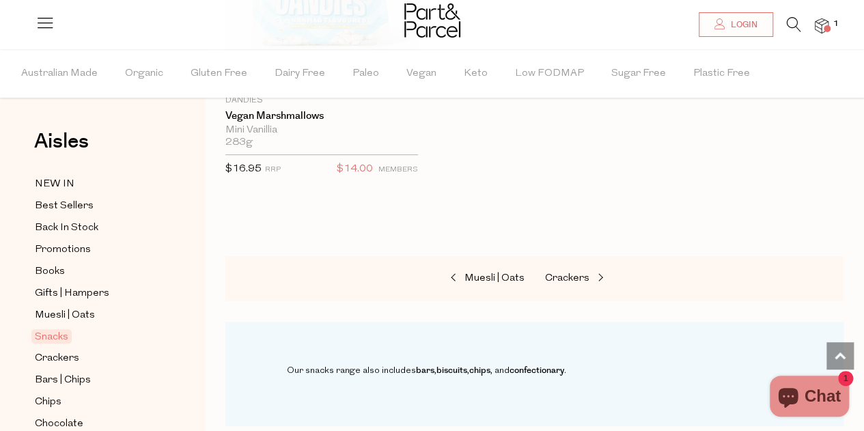
scroll to position [7922, 0]
